Goal: Task Accomplishment & Management: Use online tool/utility

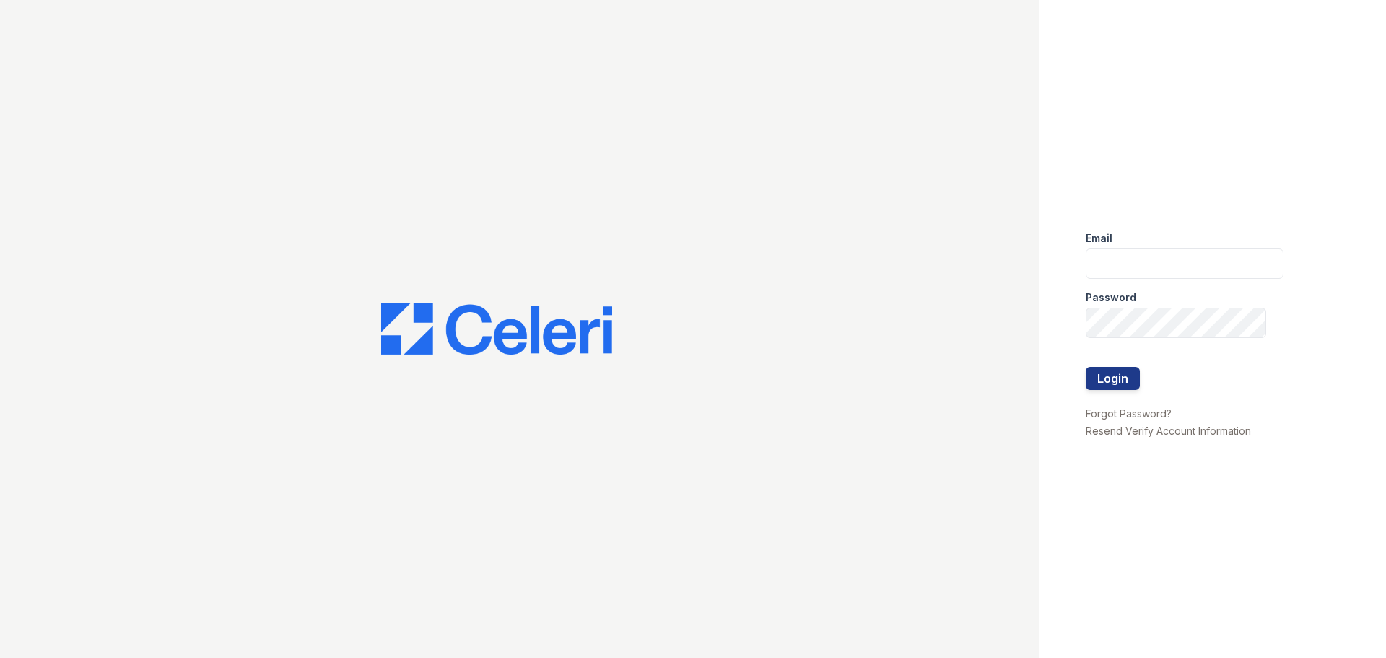
type input "[EMAIL_ADDRESS][DOMAIN_NAME]"
click at [1115, 391] on div at bounding box center [1185, 397] width 198 height 14
click at [1109, 378] on button "Login" at bounding box center [1113, 378] width 54 height 23
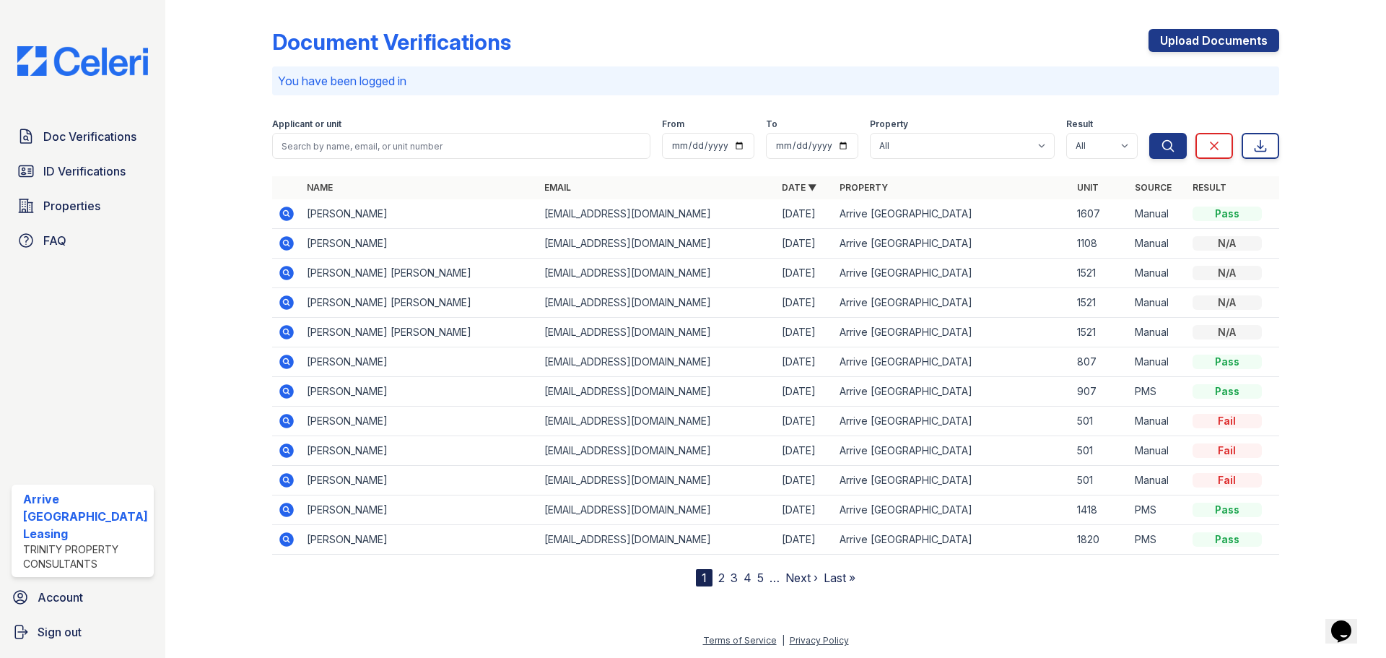
click at [1337, 620] on icon "Opens Chat This icon Opens the chat window." at bounding box center [1341, 631] width 23 height 23
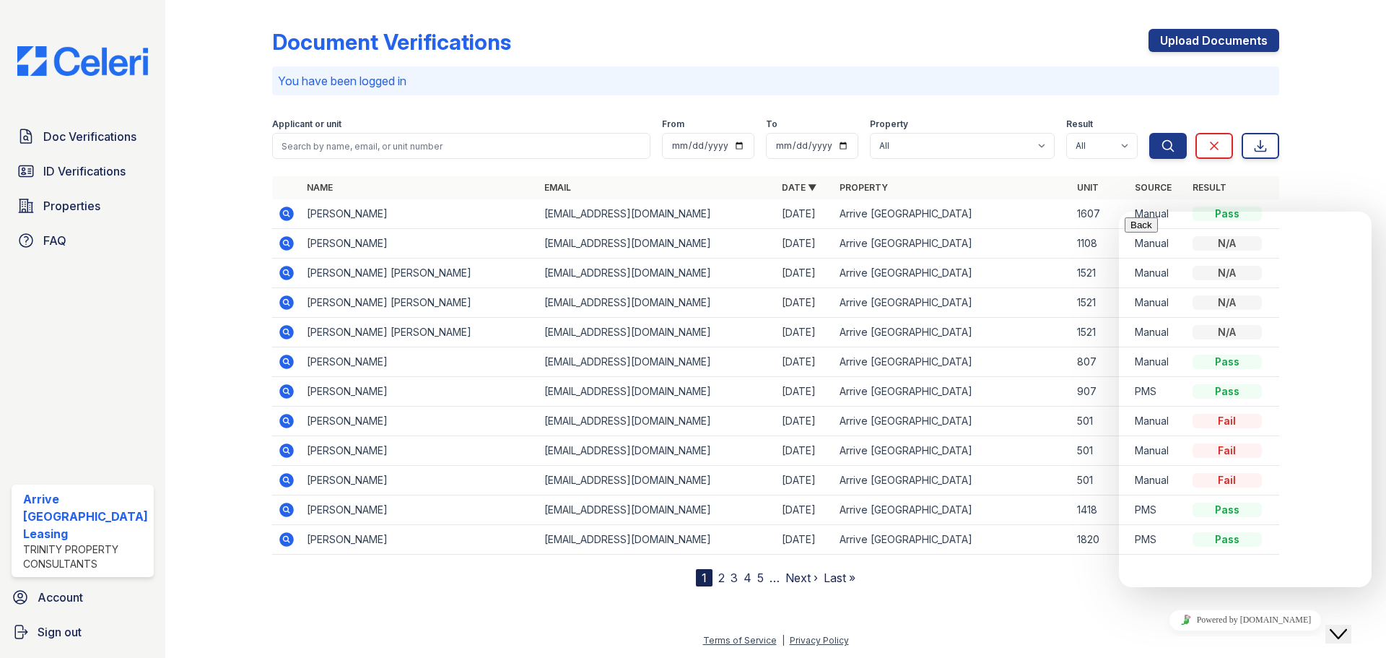
click at [413, 396] on td "[PERSON_NAME]" at bounding box center [420, 392] width 238 height 30
click at [1306, 153] on div at bounding box center [1322, 296] width 84 height 581
click at [1347, 625] on icon "Close Chat This icon closes the chat window." at bounding box center [1338, 633] width 17 height 17
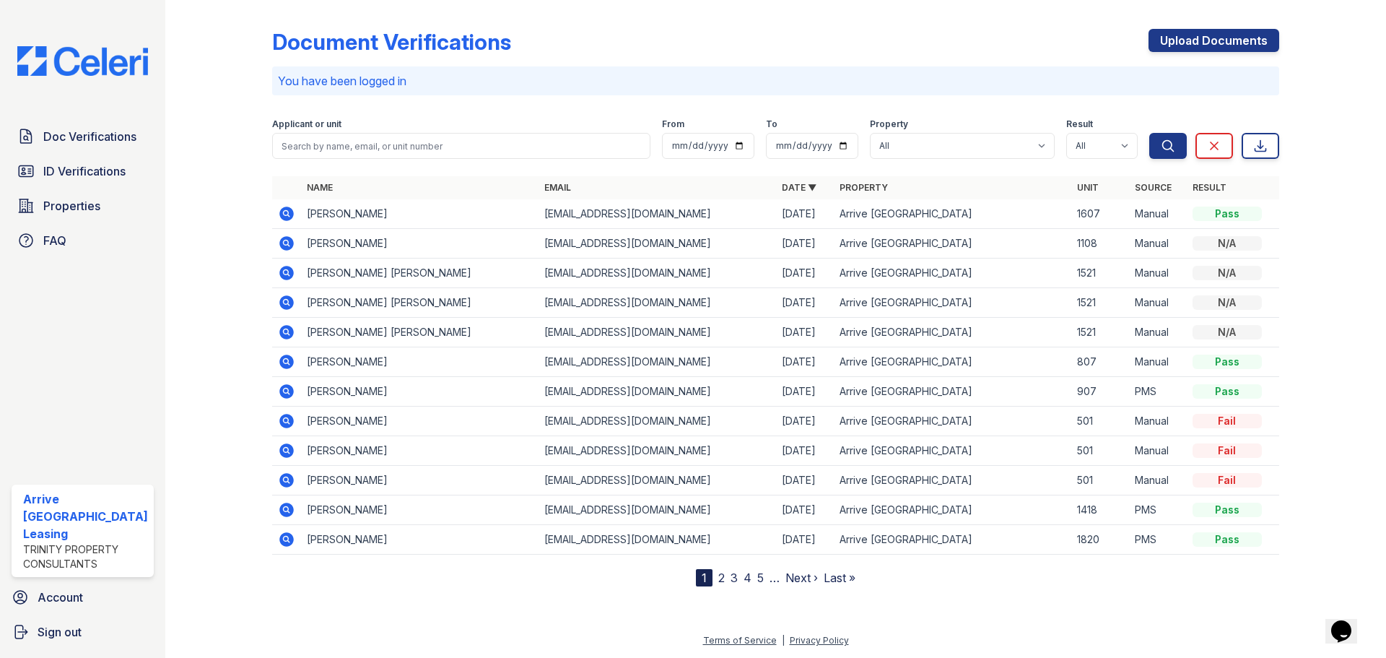
click at [1353, 621] on div "Opens Chat This icon Opens the chat window." at bounding box center [1341, 631] width 23 height 23
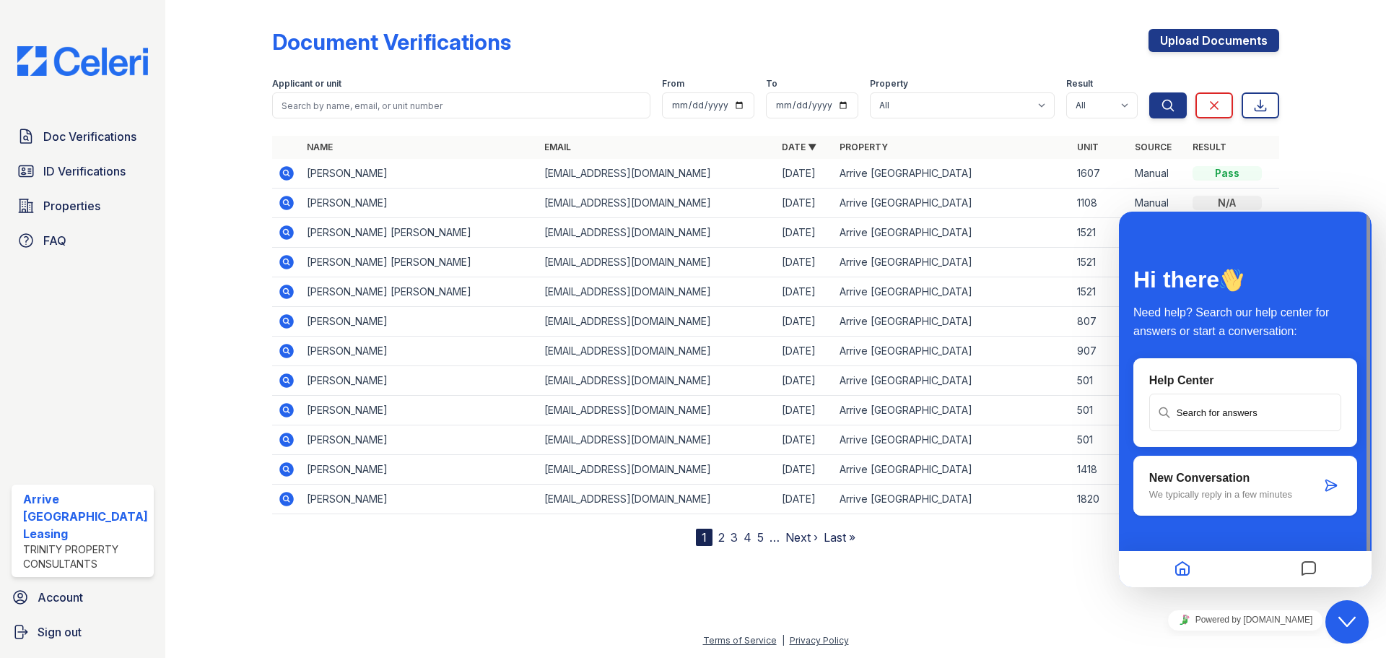
click at [1197, 576] on div at bounding box center [1182, 569] width 126 height 28
click at [1176, 575] on icon "Home" at bounding box center [1182, 569] width 17 height 28
click at [1184, 573] on icon "Home" at bounding box center [1182, 569] width 17 height 28
